Goal: Transaction & Acquisition: Purchase product/service

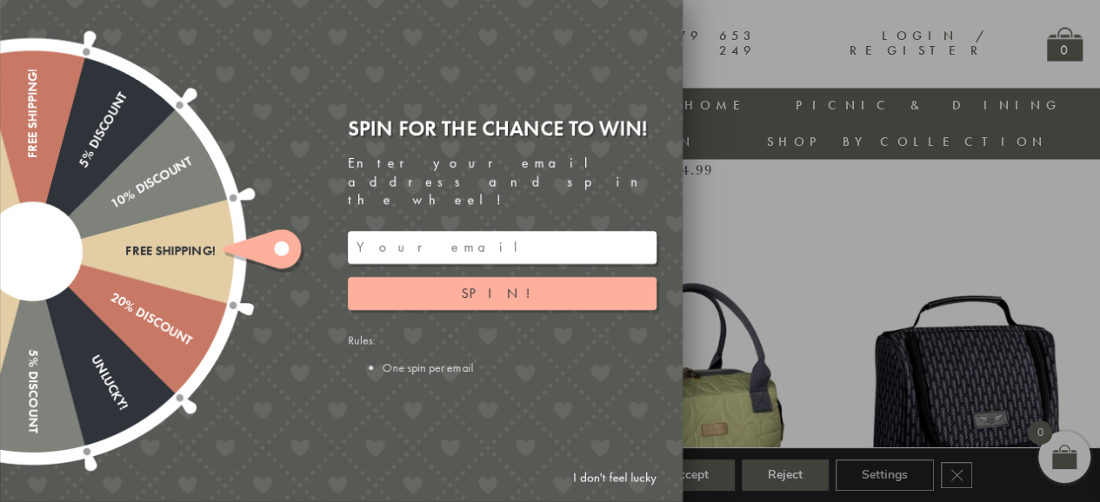
scroll to position [1530, 0]
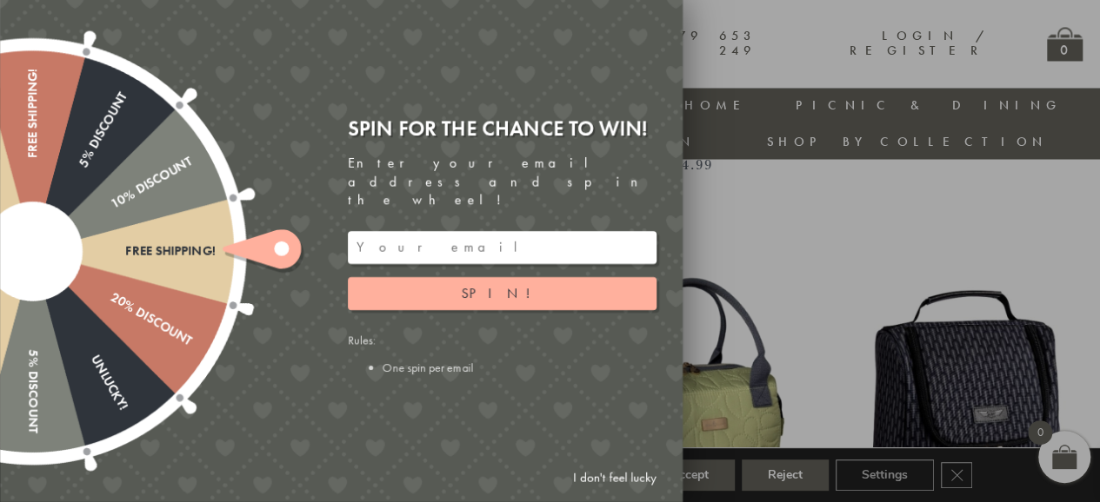
click at [1099, 294] on html "pinterest instagram phone chevron-left chevron-right envelope twitter facebook …" at bounding box center [550, 371] width 1100 height 3802
click at [598, 469] on link "I don't feel lucky" at bounding box center [614, 478] width 101 height 32
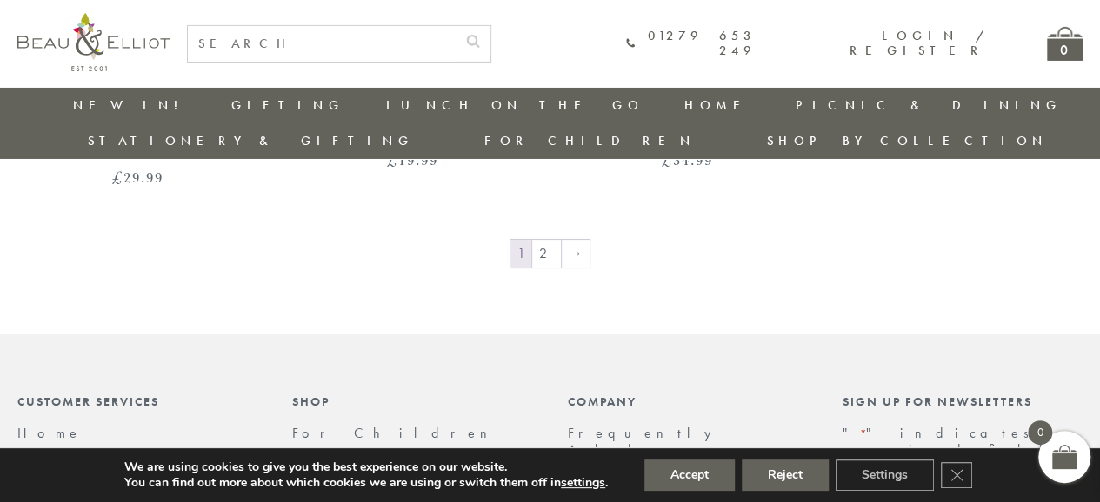
scroll to position [2854, 0]
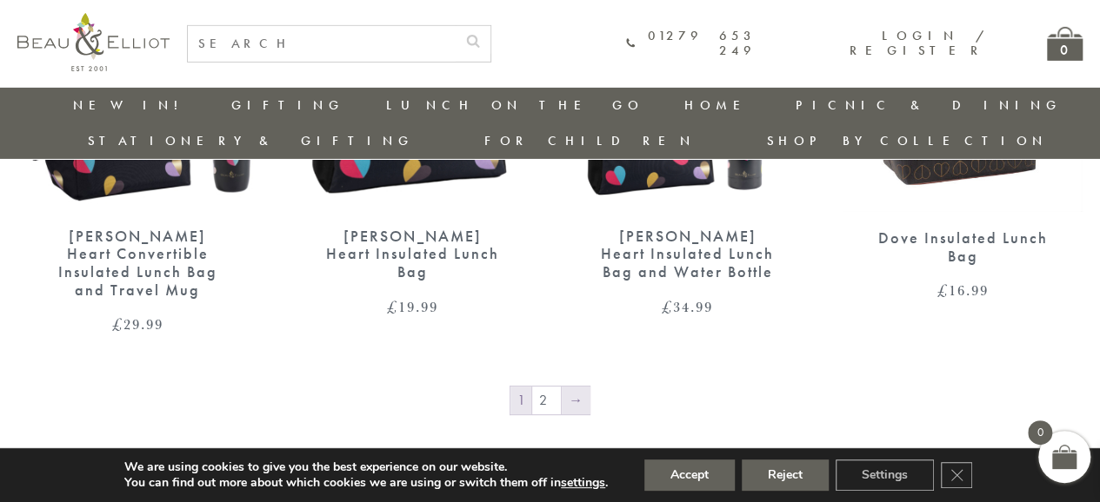
click at [575, 387] on link "→" at bounding box center [576, 401] width 28 height 28
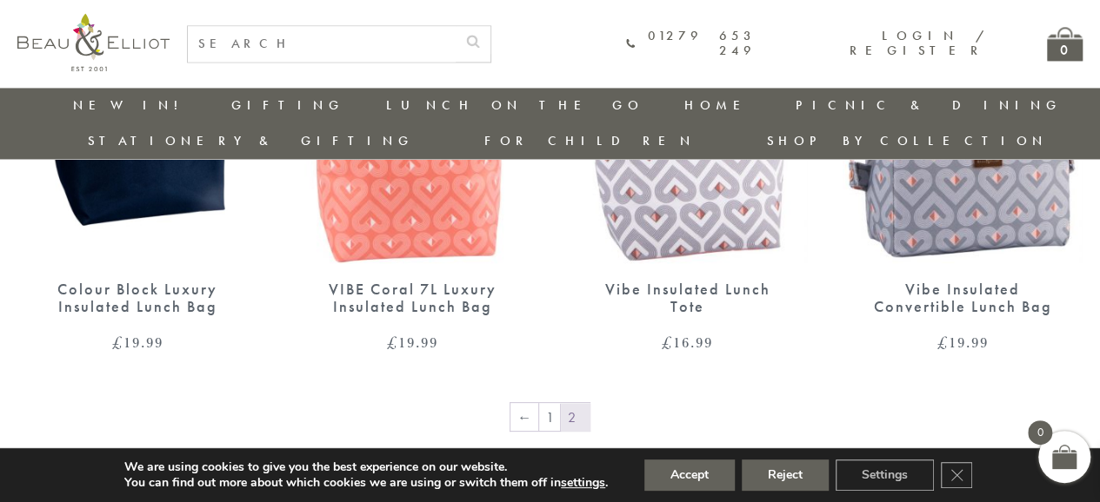
scroll to position [1339, 0]
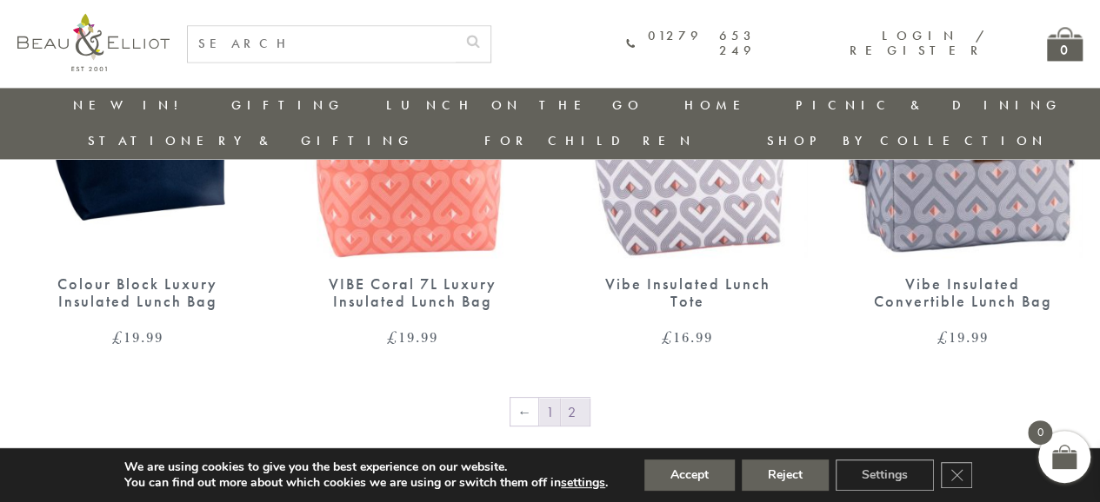
click at [550, 398] on link "1" at bounding box center [549, 412] width 21 height 28
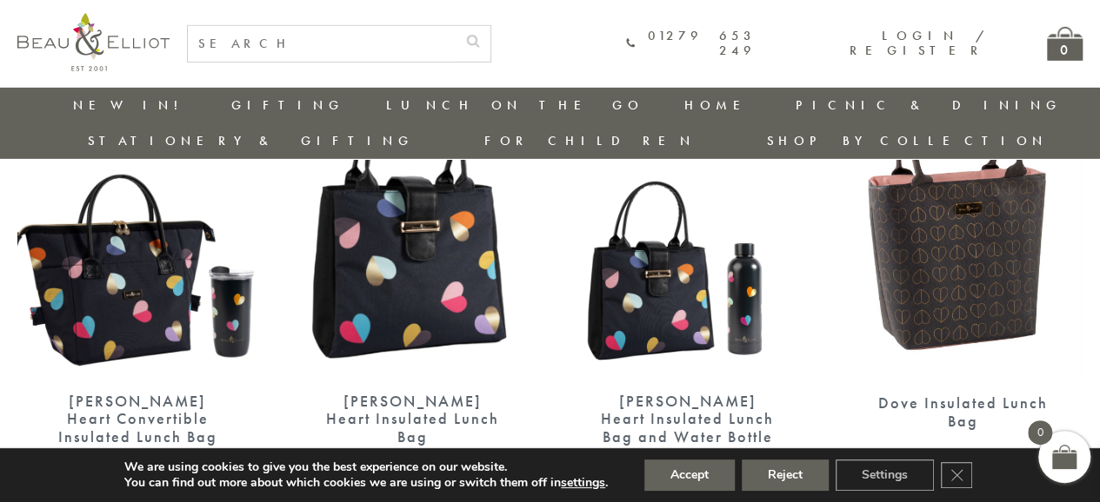
scroll to position [2693, 0]
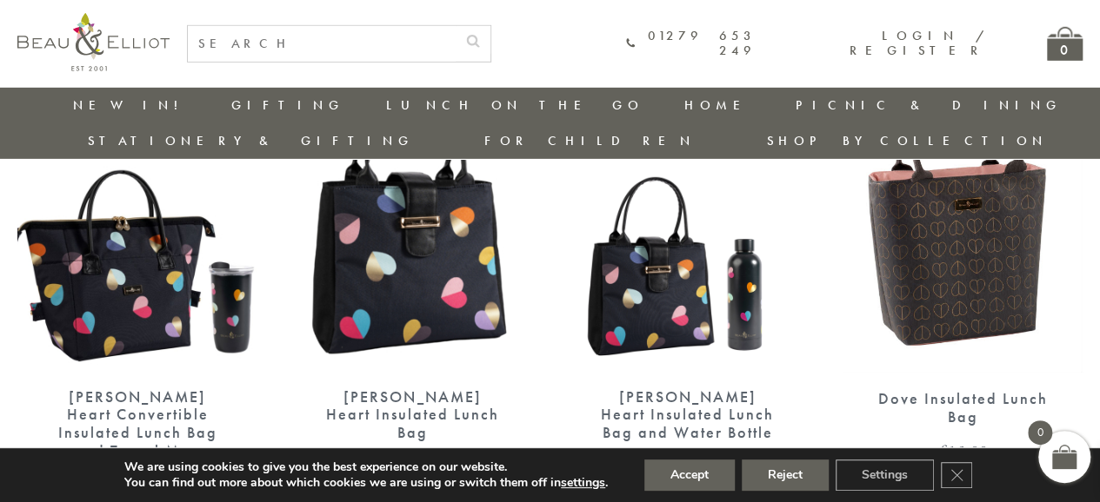
drag, startPoint x: 1106, startPoint y: 43, endPoint x: 1105, endPoint y: 465, distance: 422.5
